Goal: Information Seeking & Learning: Learn about a topic

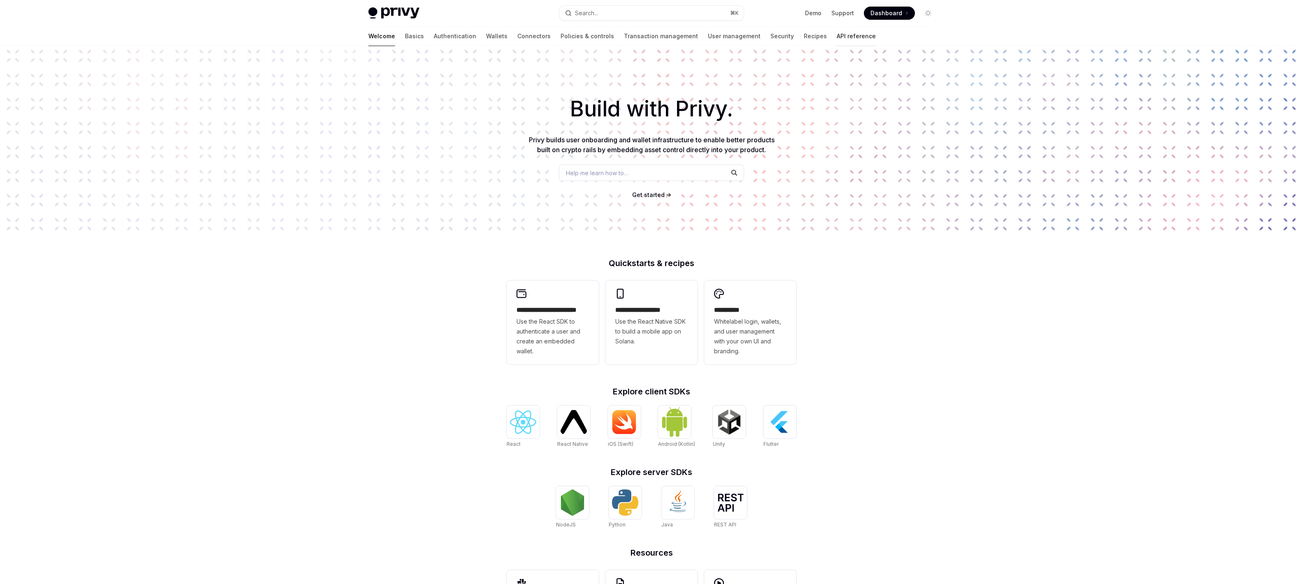
click at [837, 35] on link "API reference" at bounding box center [856, 36] width 39 height 20
type textarea "*"
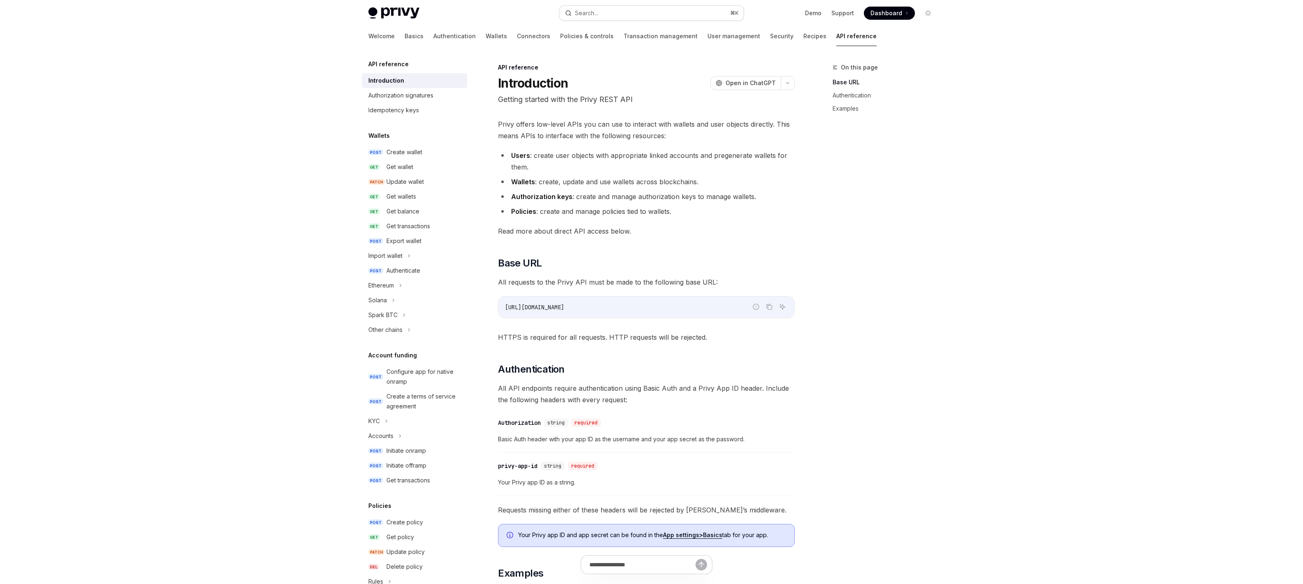
click at [634, 14] on button "Search... ⌘ K" at bounding box center [651, 13] width 184 height 15
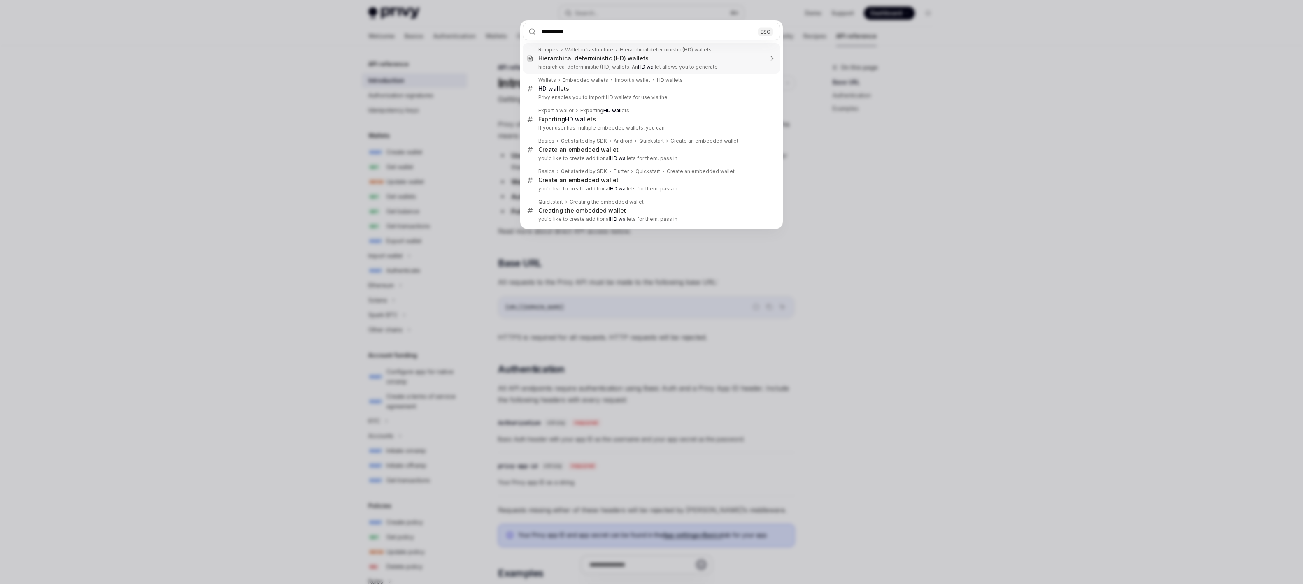
type input "**********"
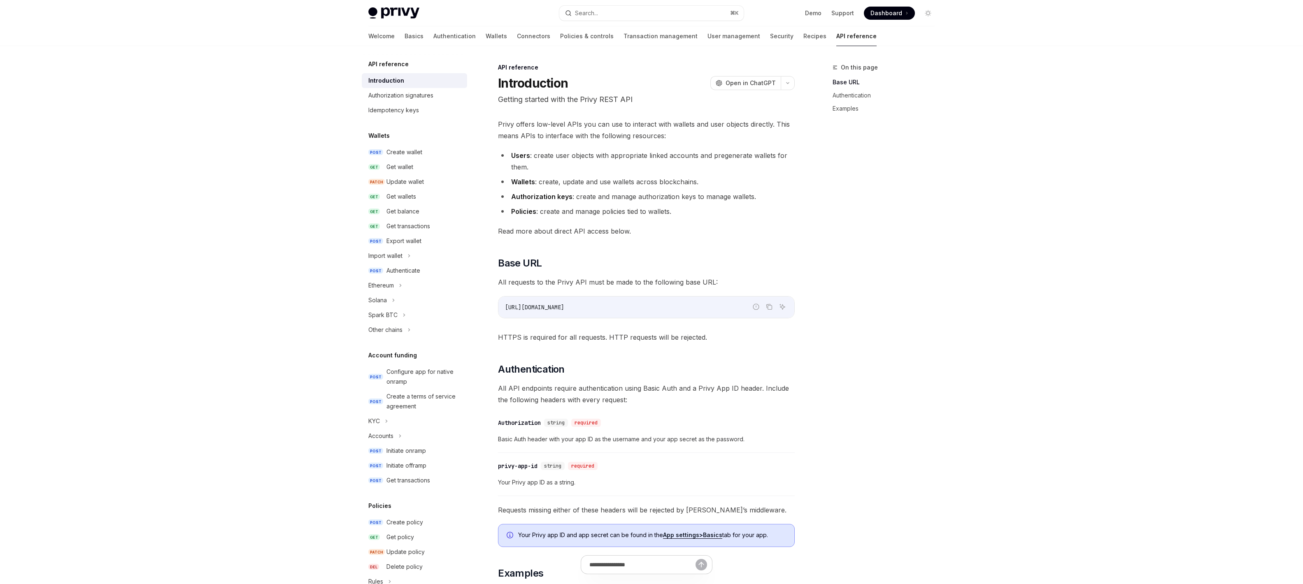
type textarea "*"
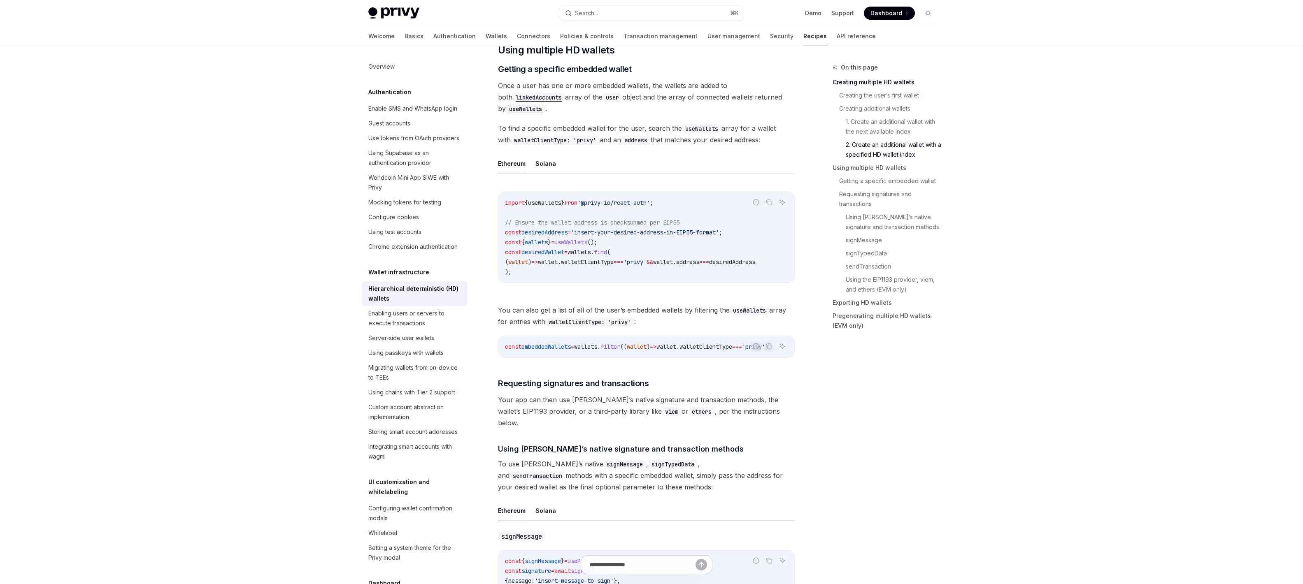
scroll to position [1031, 0]
